Goal: Task Accomplishment & Management: Manage account settings

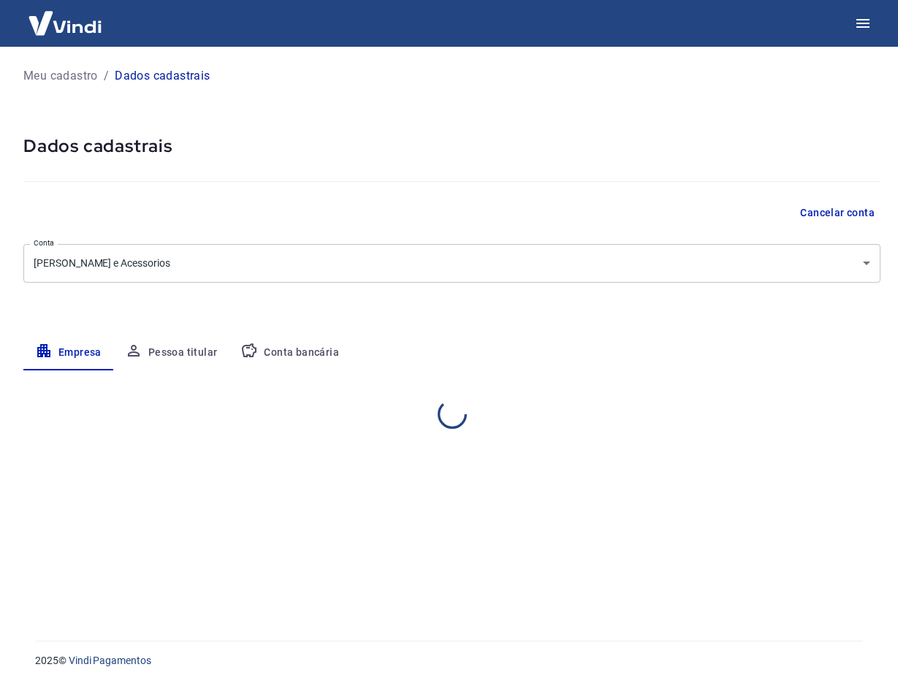
select select "SP"
select select "business"
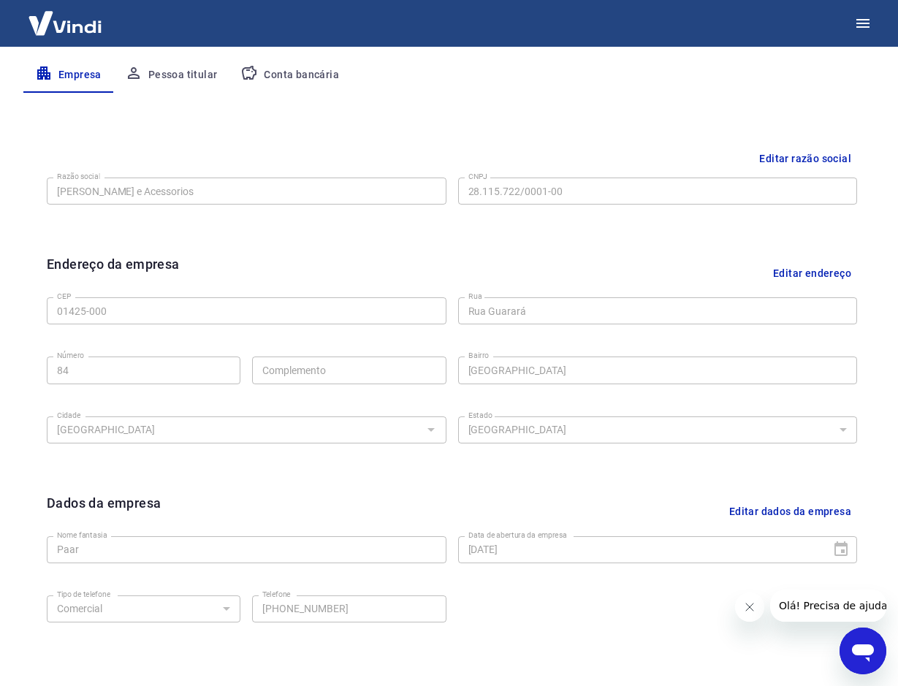
scroll to position [292, 0]
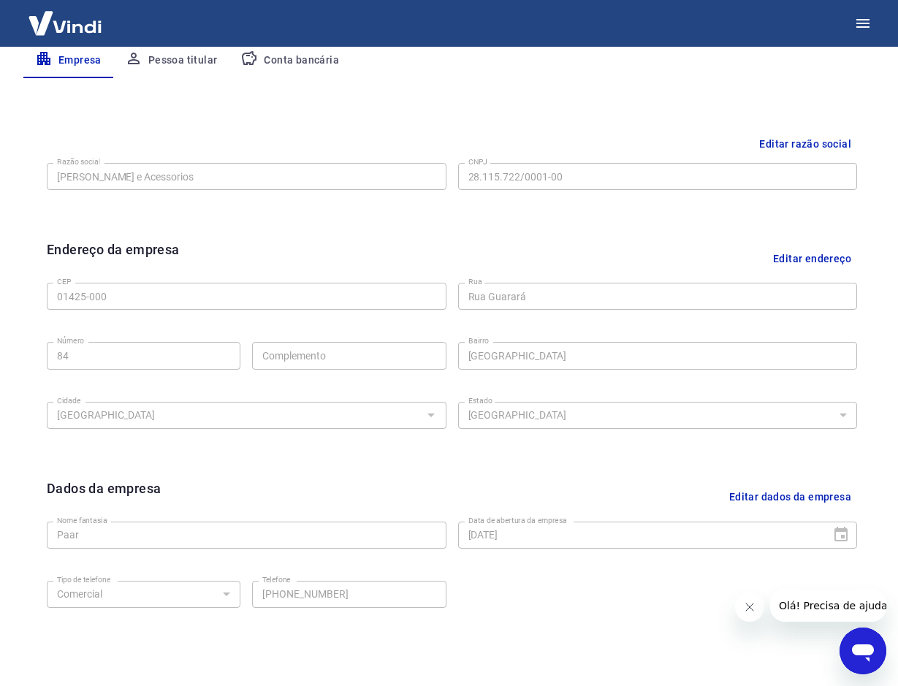
click at [307, 59] on button "Conta bancária" at bounding box center [290, 60] width 122 height 35
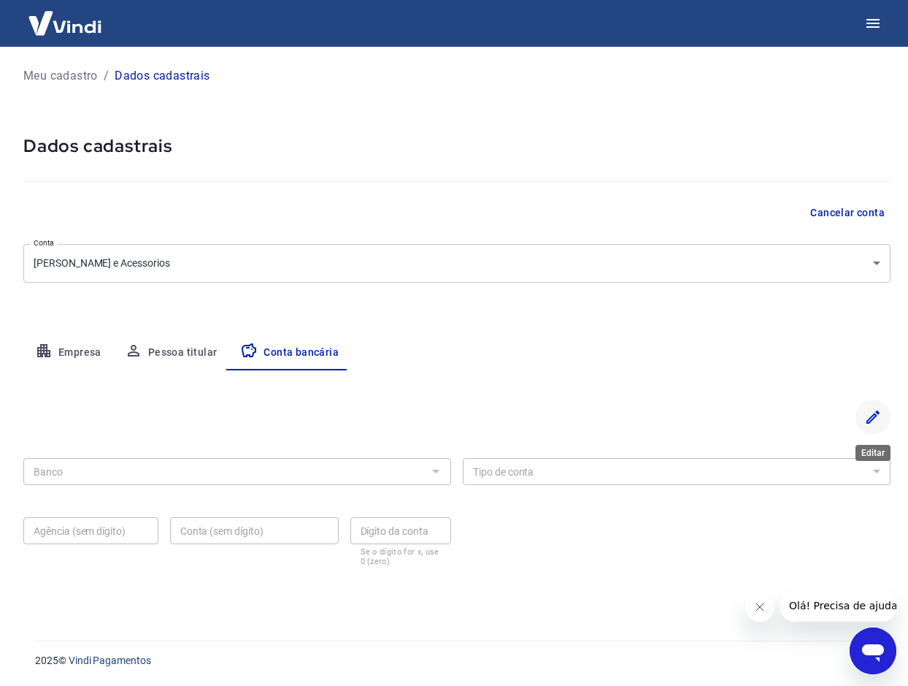
click at [873, 417] on icon "Editar" at bounding box center [874, 417] width 18 height 18
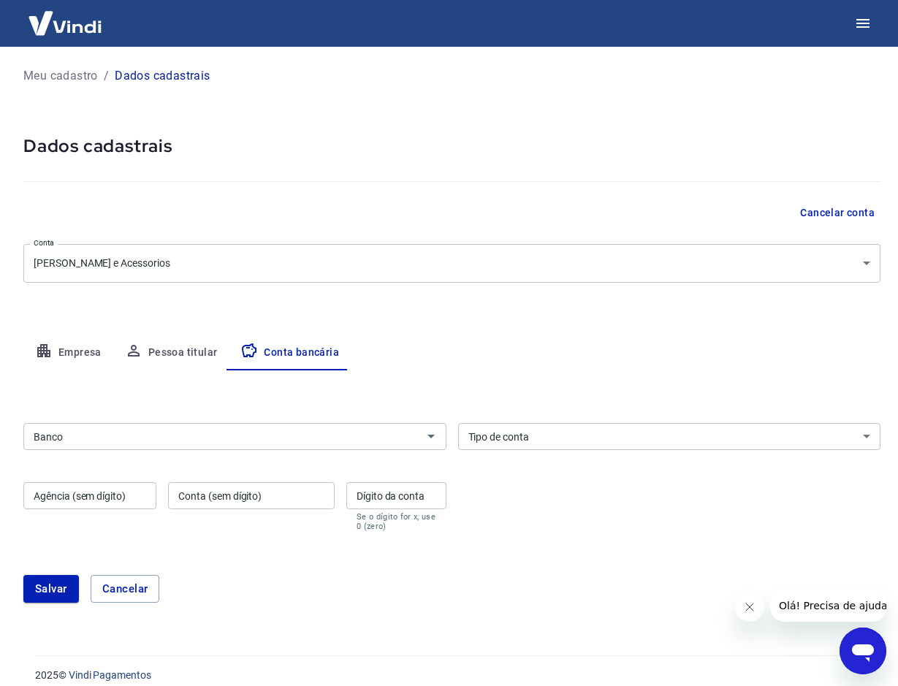
click at [137, 443] on input "Banco" at bounding box center [223, 436] width 390 height 18
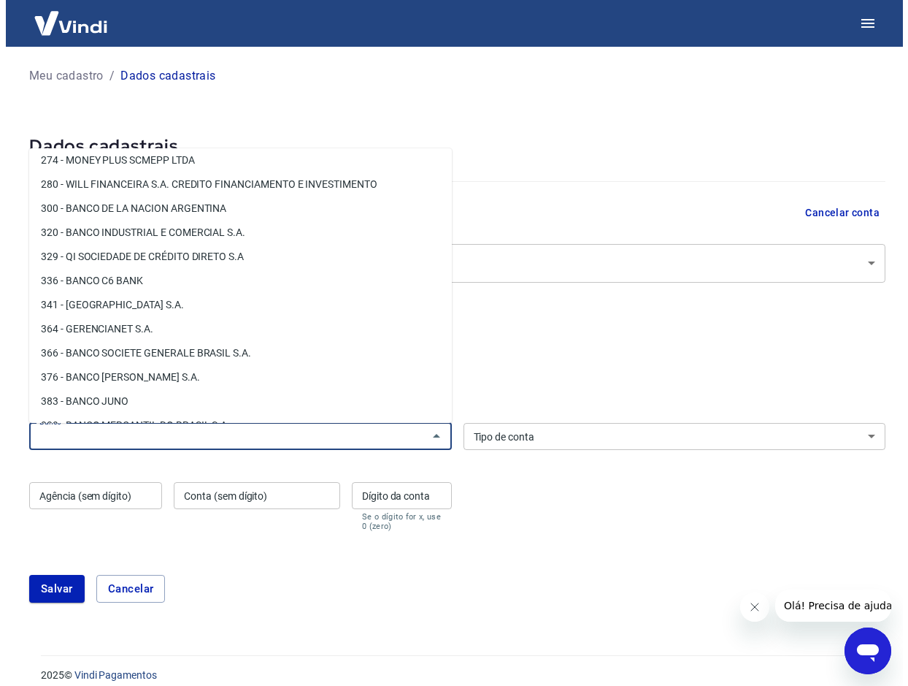
scroll to position [1266, 0]
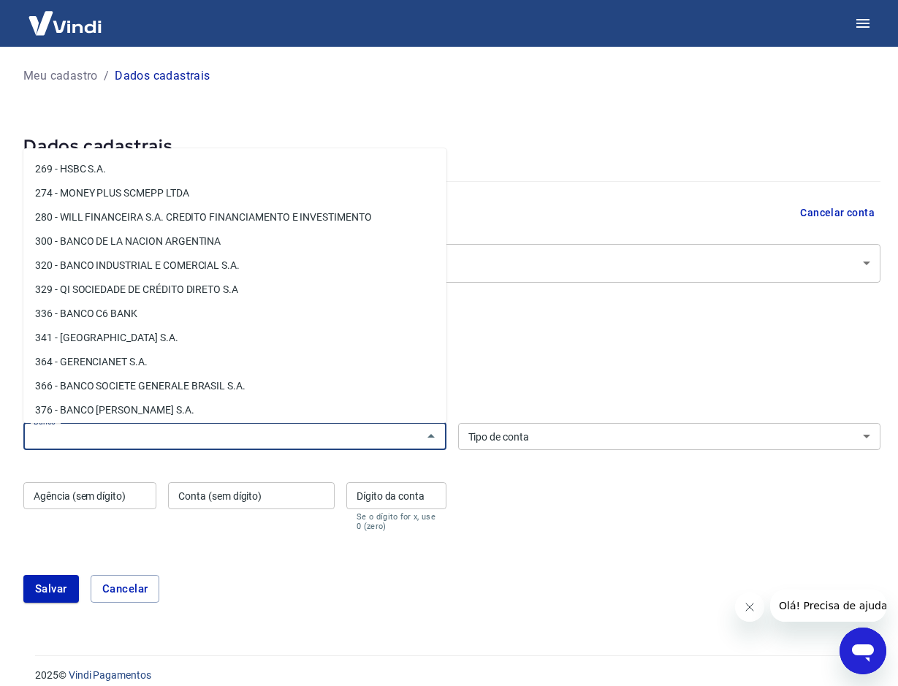
click at [99, 317] on li "336 - BANCO C6 BANK" at bounding box center [234, 314] width 423 height 24
type input "336 - BANCO C6 BANK"
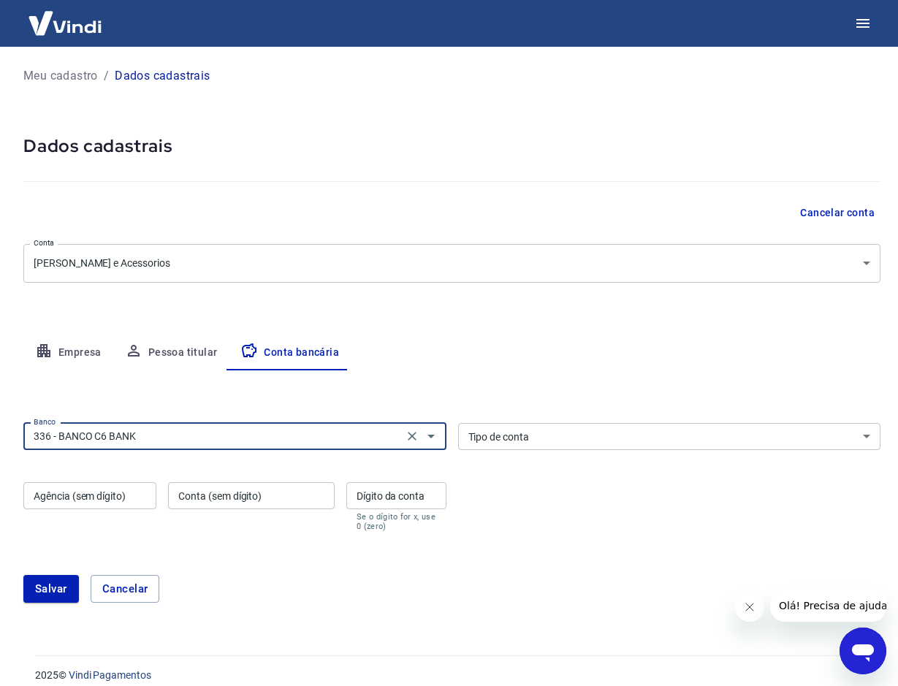
click at [567, 437] on select "Conta Corrente Conta Poupança" at bounding box center [669, 436] width 423 height 27
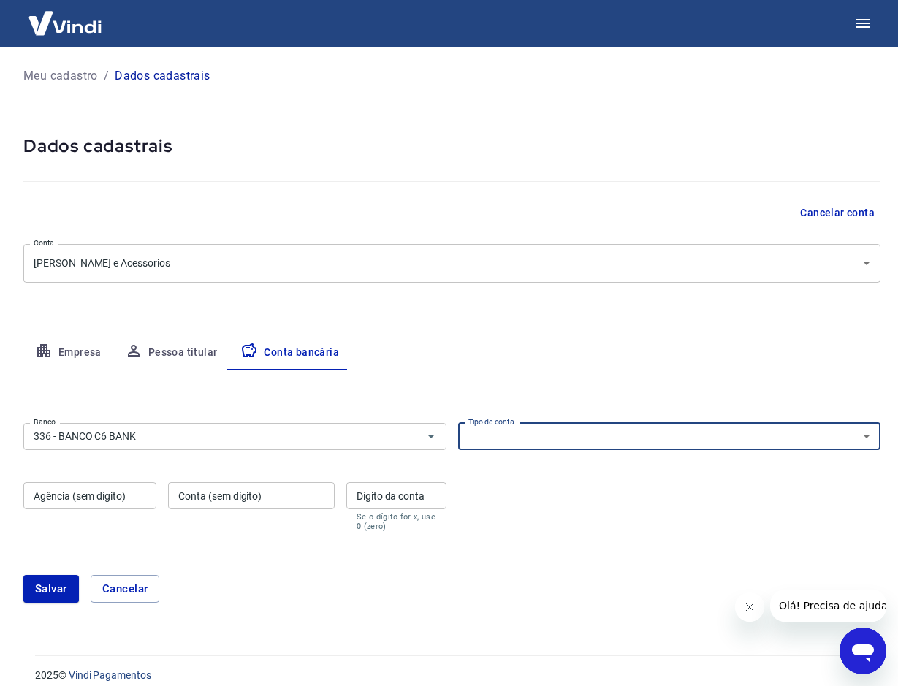
select select "1"
click at [458, 423] on select "Conta Corrente Conta Poupança" at bounding box center [669, 436] width 423 height 27
click at [136, 500] on input "Agência (sem dígito)" at bounding box center [89, 495] width 133 height 27
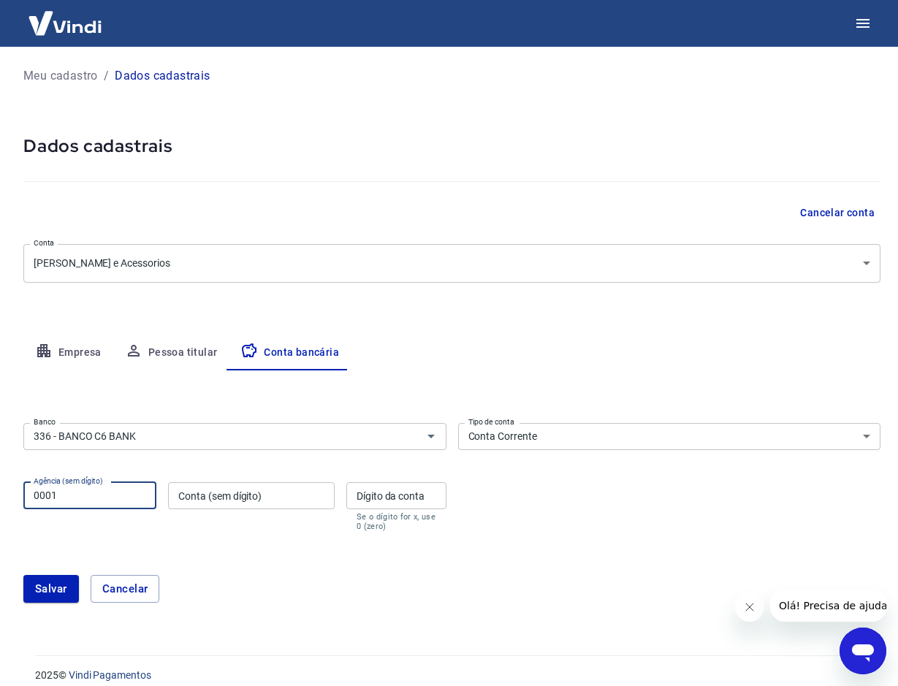
type input "0001"
click at [197, 503] on input "Conta (sem dígito)" at bounding box center [251, 495] width 167 height 27
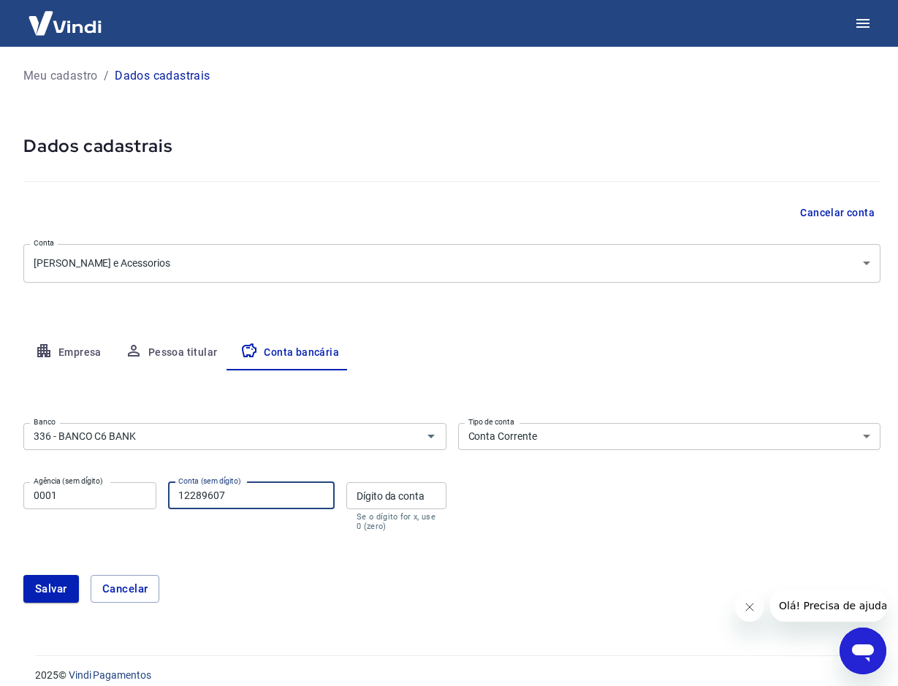
type input "12289607"
click at [380, 493] on input "Dígito da conta" at bounding box center [396, 495] width 100 height 27
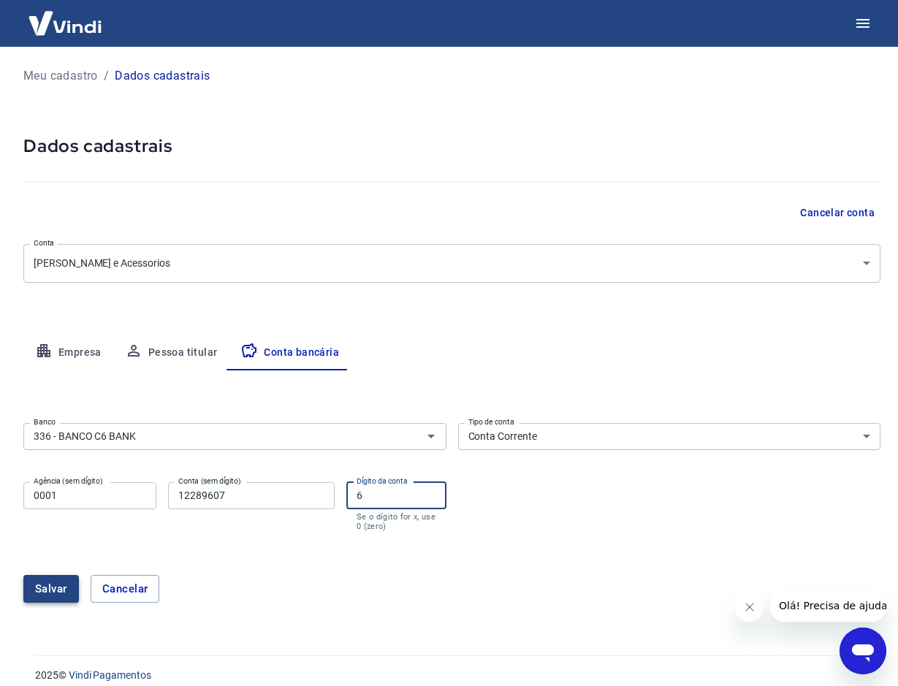
type input "6"
click at [45, 589] on button "Salvar" at bounding box center [51, 589] width 56 height 28
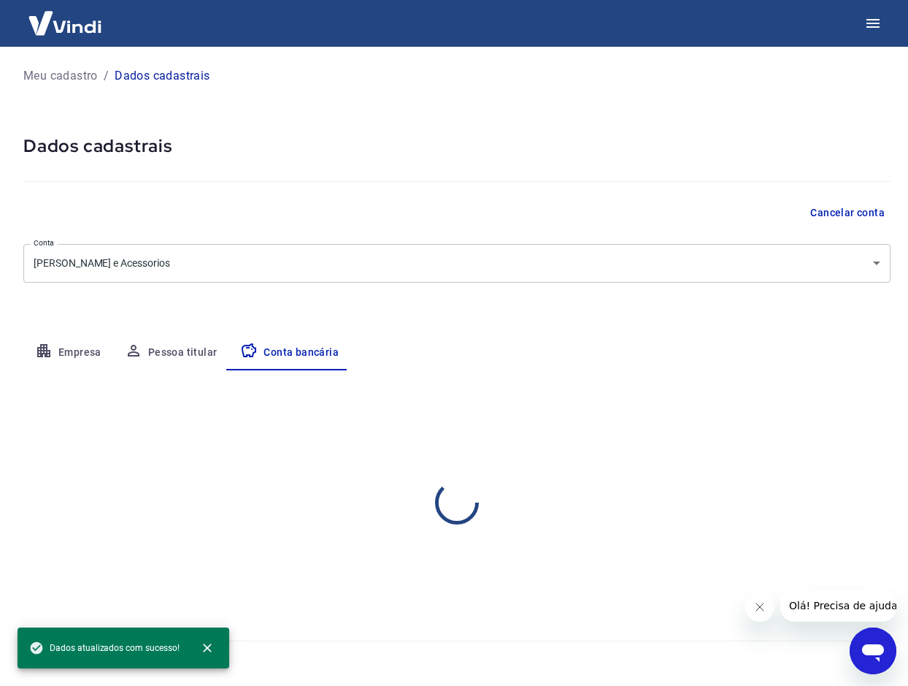
select select "1"
